Goal: Obtain resource: Download file/media

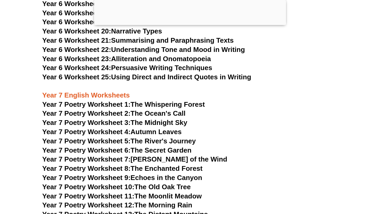
scroll to position [3223, 0]
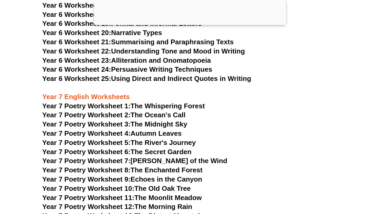
click at [280, 120] on h3 "Year 7 Poetry Worksheet 3: The Midnight Sky" at bounding box center [190, 124] width 296 height 9
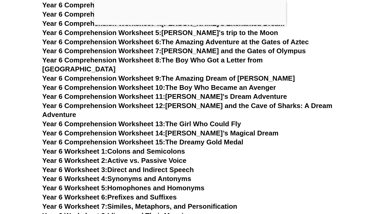
scroll to position [2929, 0]
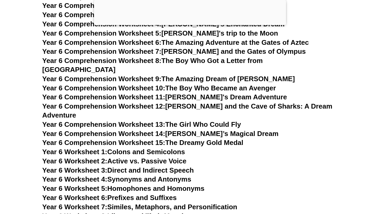
click at [211, 130] on link "Year 6 Comprehension Worksheet 14: [PERSON_NAME]’s Magical Dream" at bounding box center [160, 134] width 236 height 8
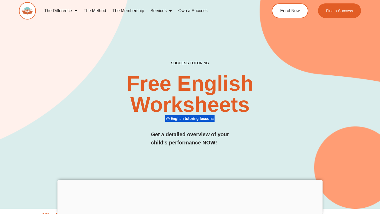
click at [73, 9] on span "Menu" at bounding box center [74, 11] width 5 height 10
